Goal: Check status: Check status

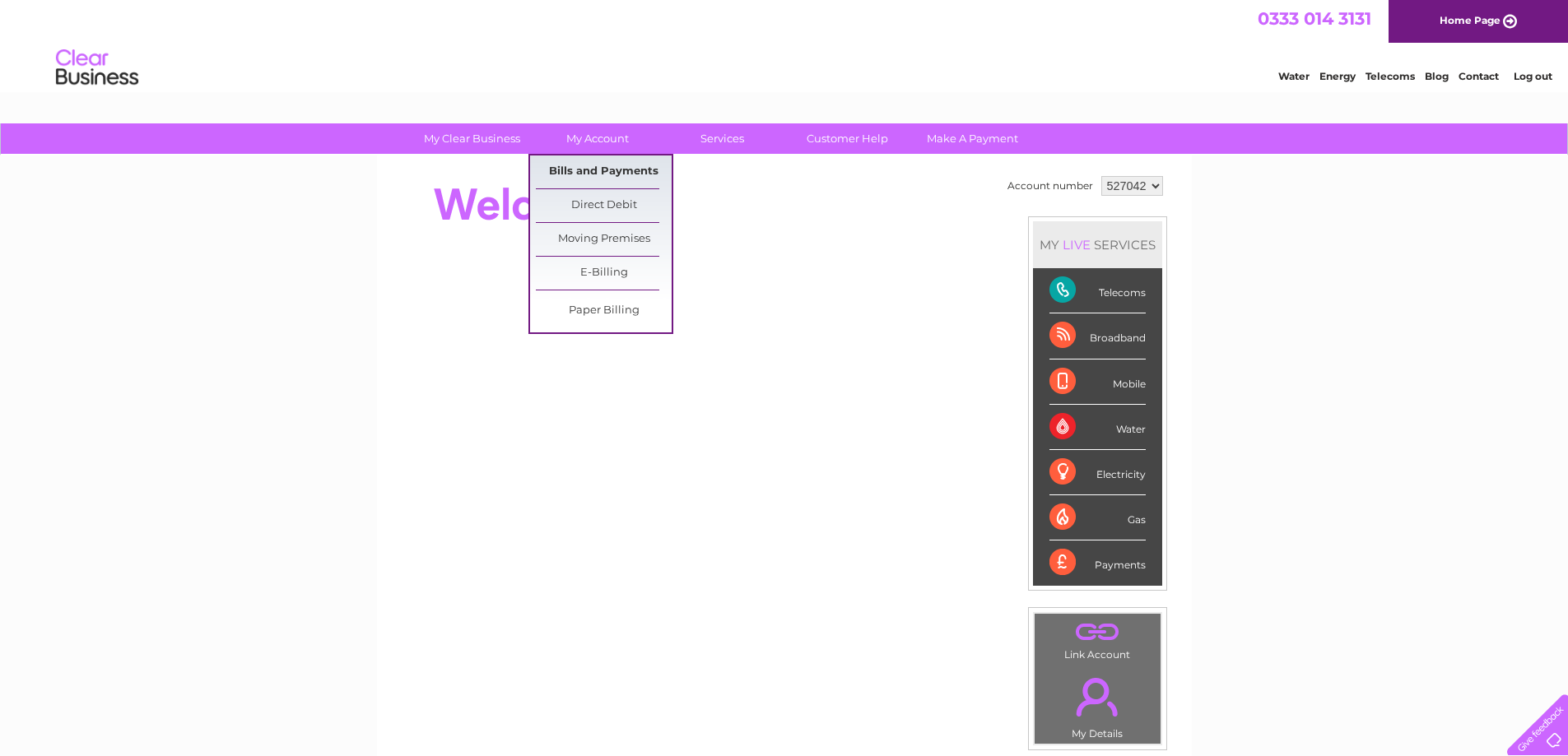
click at [587, 168] on link "Bills and Payments" at bounding box center [604, 171] width 136 height 33
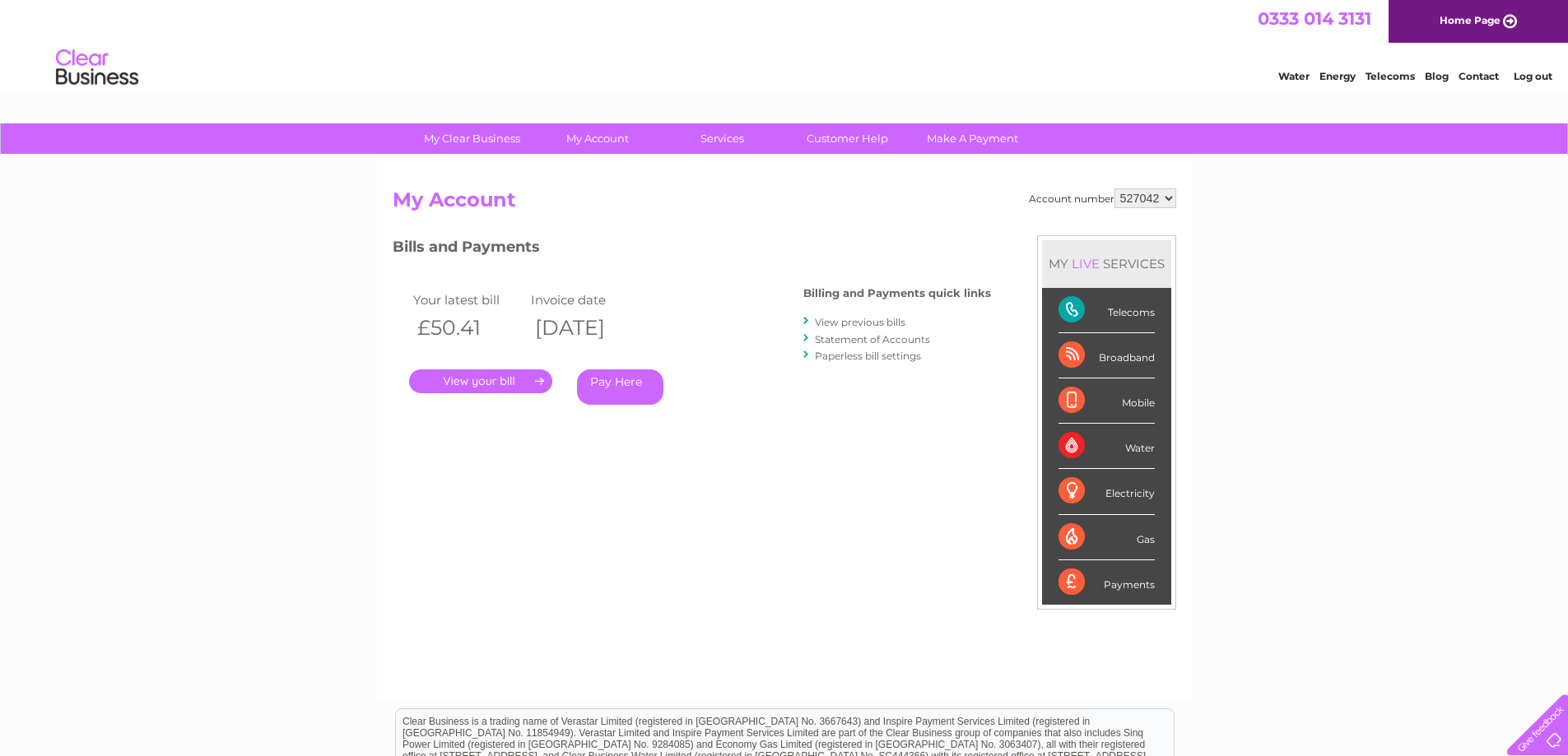
click at [533, 376] on link "." at bounding box center [481, 381] width 143 height 24
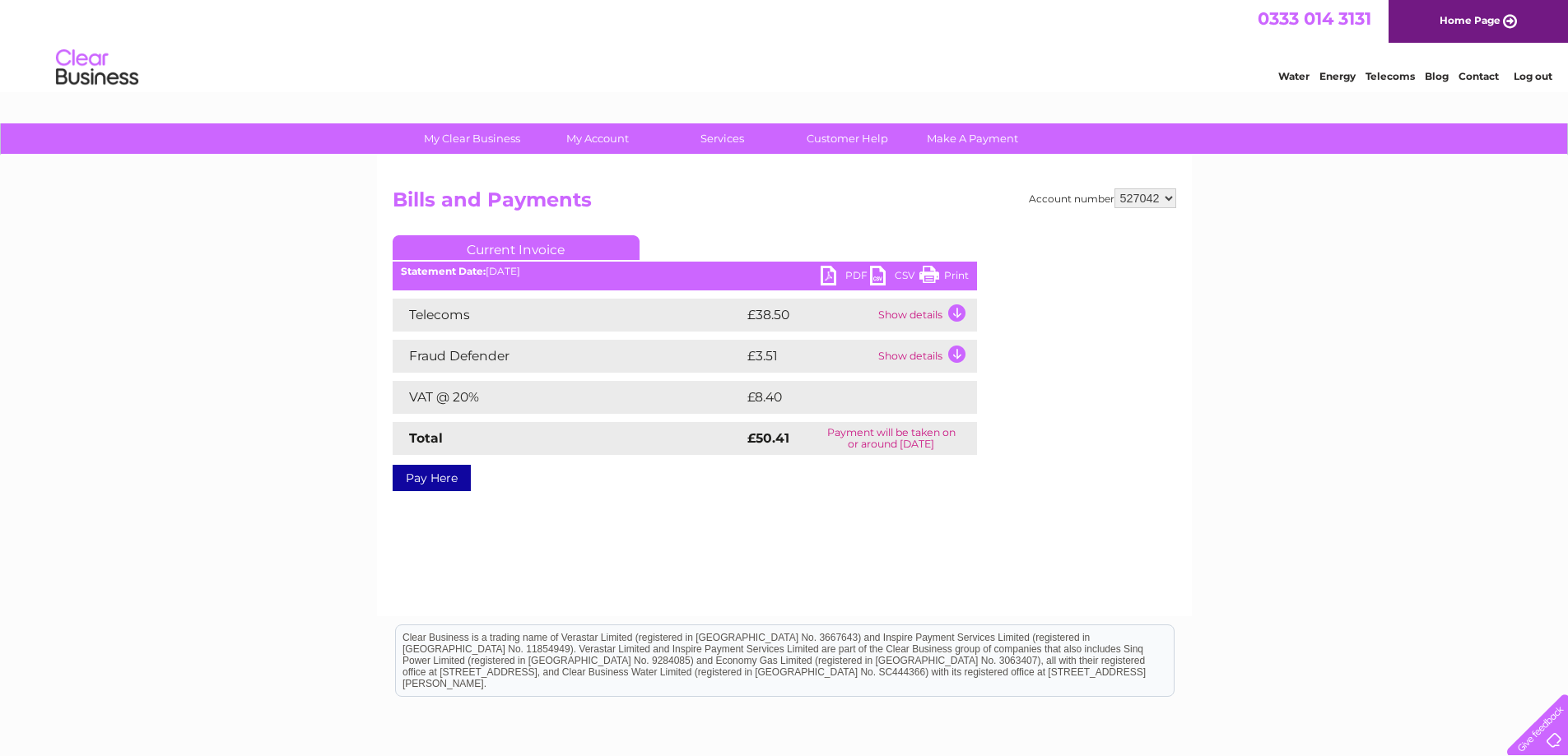
click at [957, 312] on td "Show details" at bounding box center [925, 314] width 103 height 33
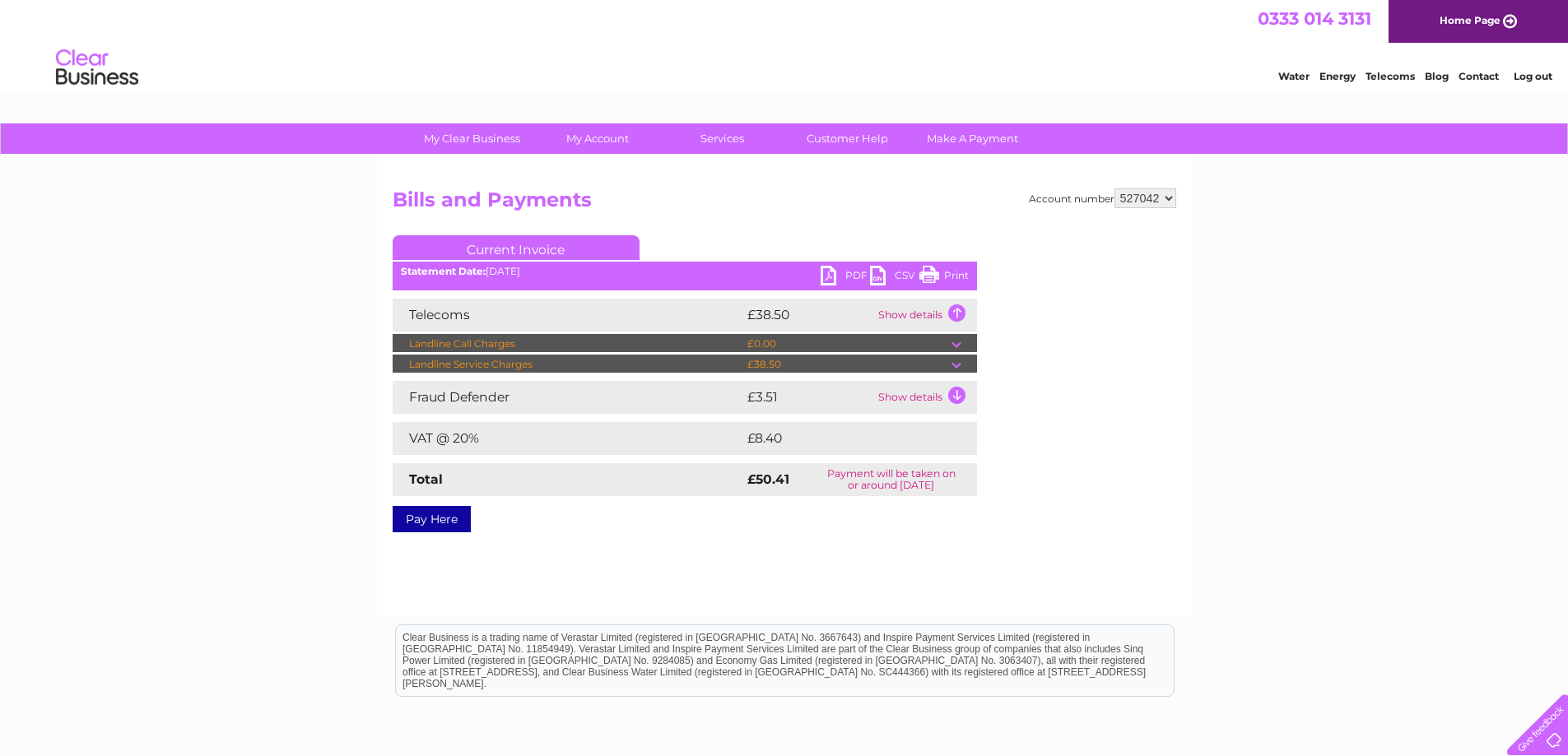
click at [957, 397] on td "Show details" at bounding box center [925, 397] width 103 height 33
